Goal: Transaction & Acquisition: Purchase product/service

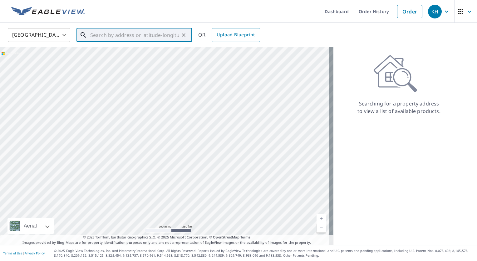
click at [118, 32] on input "text" at bounding box center [134, 34] width 89 height 17
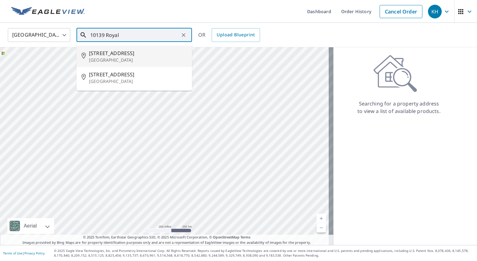
click at [102, 51] on span "[STREET_ADDRESS]" at bounding box center [138, 52] width 98 height 7
type input "[STREET_ADDRESS]"
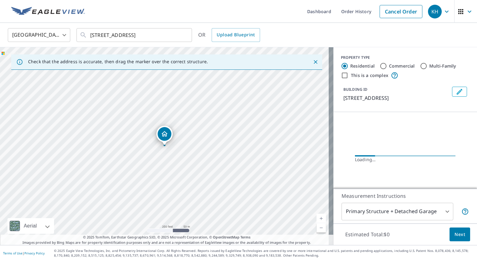
click at [402, 202] on div "Measurement Instructions Primary Structure + Detached Garage 1 ​" at bounding box center [406, 205] width 144 height 35
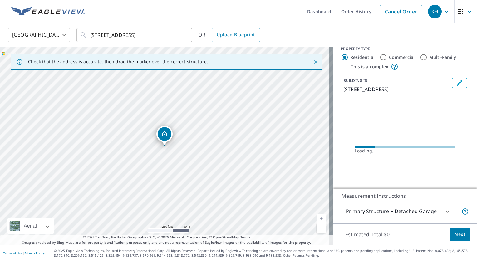
scroll to position [17, 0]
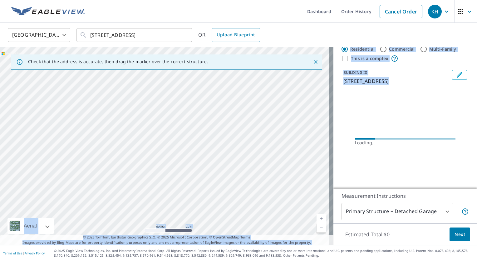
drag, startPoint x: 340, startPoint y: 139, endPoint x: 336, endPoint y: 138, distance: 4.2
click at [143, 141] on div "Check that the address is accurate, then drag the marker over the correct struc…" at bounding box center [238, 145] width 477 height 197
drag, startPoint x: 288, startPoint y: 145, endPoint x: 61, endPoint y: 172, distance: 228.8
click at [61, 172] on div "[STREET_ADDRESS]" at bounding box center [167, 145] width 334 height 197
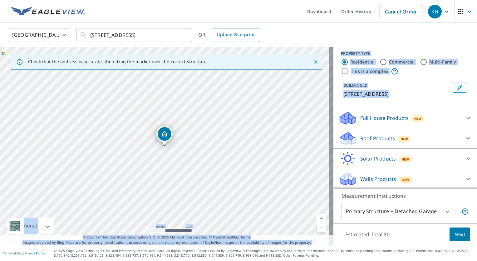
drag, startPoint x: 409, startPoint y: 154, endPoint x: 412, endPoint y: 157, distance: 4.0
click at [410, 155] on div "Solar Products New" at bounding box center [400, 158] width 122 height 15
click at [405, 141] on div "New" at bounding box center [404, 137] width 13 height 7
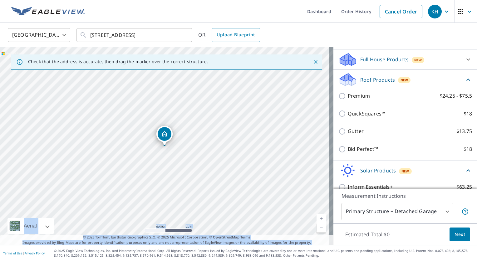
scroll to position [67, 0]
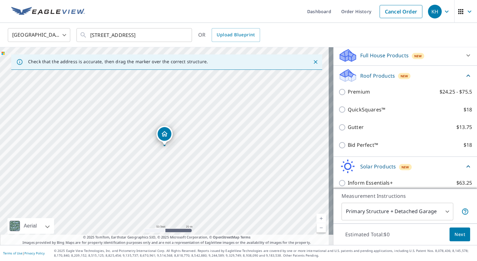
click at [360, 139] on div "Bid Perfect™ $18" at bounding box center [406, 145] width 134 height 18
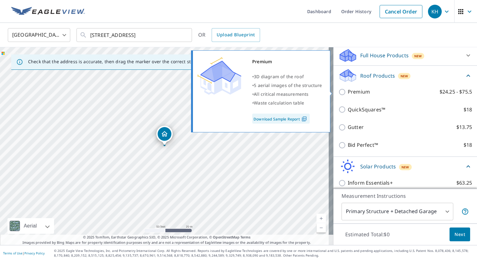
click at [355, 91] on p "Premium" at bounding box center [359, 92] width 22 height 8
click at [348, 91] on input "Premium $24.25 - $75.5" at bounding box center [343, 91] width 9 height 7
checkbox input "true"
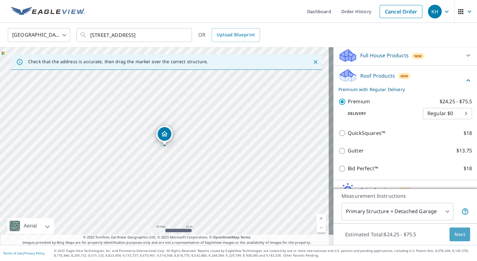
click at [455, 236] on span "Next" at bounding box center [460, 234] width 11 height 8
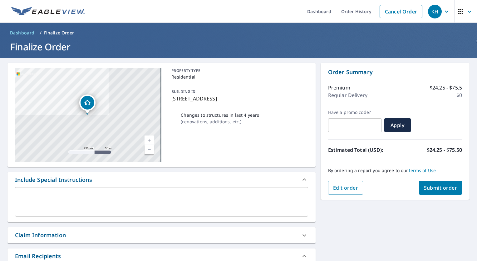
click at [446, 187] on span "Submit order" at bounding box center [440, 187] width 33 height 7
